Goal: Find specific page/section: Find specific page/section

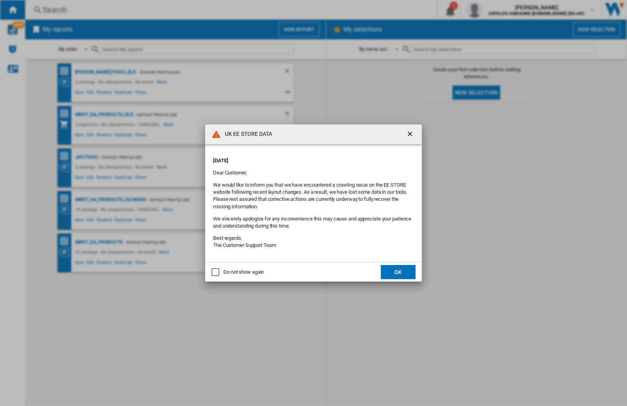
click at [498, 10] on div "UK EE STORE DATA [DATE] Dear Customer, We would like to inform you that we have…" at bounding box center [313, 203] width 627 height 406
click at [498, 10] on div "UK EE STORE DATA Friday, October 03, 2025 Dear Customer, We would like to infor…" at bounding box center [313, 203] width 627 height 406
click at [498, 10] on div "UK EE STORE DATA [DATE] Dear Customer, We would like to inform you that we have…" at bounding box center [313, 203] width 627 height 406
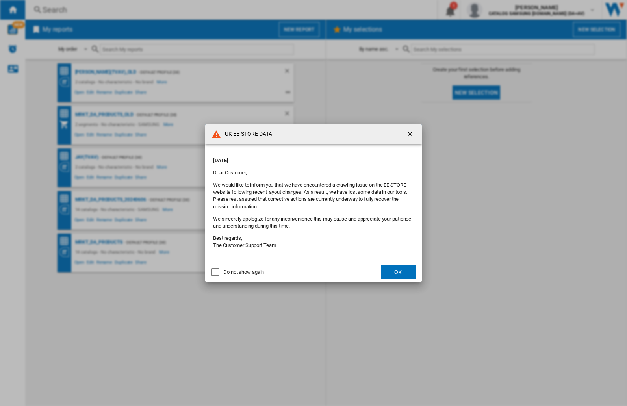
click at [498, 10] on div "UK EE STORE DATA [DATE] Dear Customer, We would like to inform you that we have…" at bounding box center [313, 203] width 627 height 406
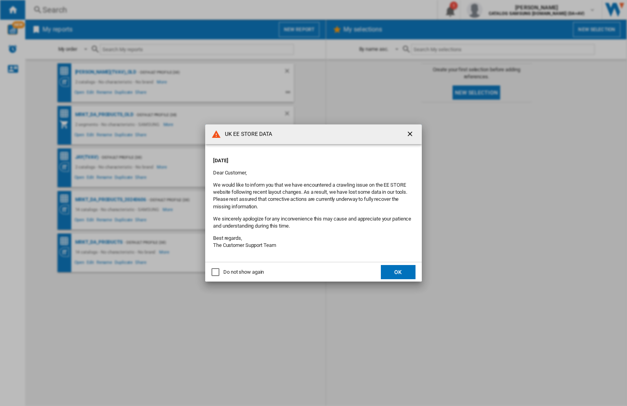
click at [498, 10] on div "UK EE STORE DATA [DATE] Dear Customer, We would like to inform you that we have…" at bounding box center [313, 203] width 627 height 406
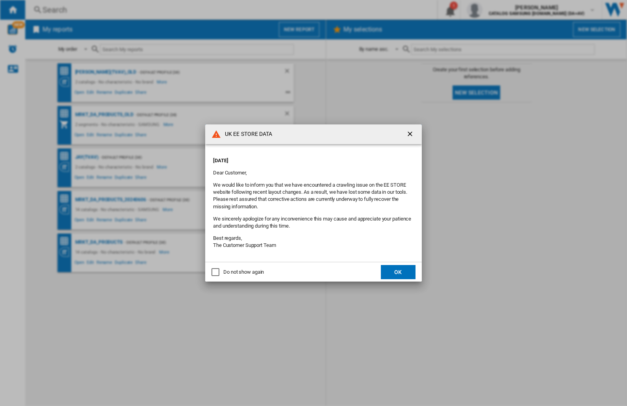
click at [498, 10] on div "UK EE STORE DATA [DATE] Dear Customer, We would like to inform you that we have…" at bounding box center [313, 203] width 627 height 406
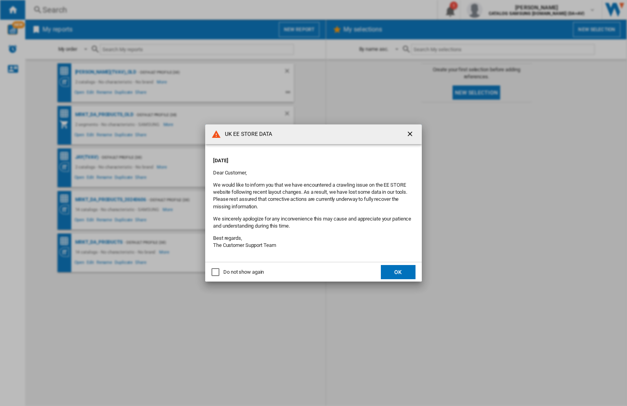
click at [498, 10] on div "UK EE STORE DATA [DATE] Dear Customer, We would like to inform you that we have…" at bounding box center [313, 203] width 627 height 406
click at [297, 158] on p "[DATE]" at bounding box center [313, 160] width 201 height 7
click at [498, 10] on div "UK EE STORE DATA [DATE] Dear Customer, We would like to inform you that we have…" at bounding box center [313, 203] width 627 height 406
